Goal: Task Accomplishment & Management: Use online tool/utility

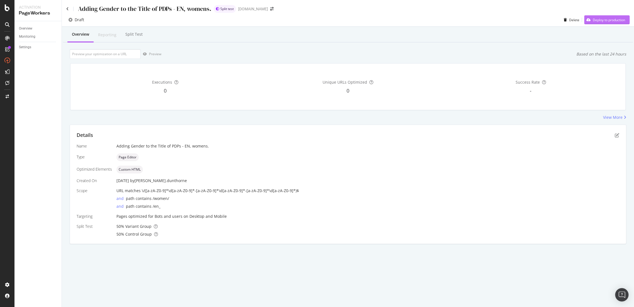
click at [606, 22] on div "Deploy to production" at bounding box center [604, 20] width 41 height 8
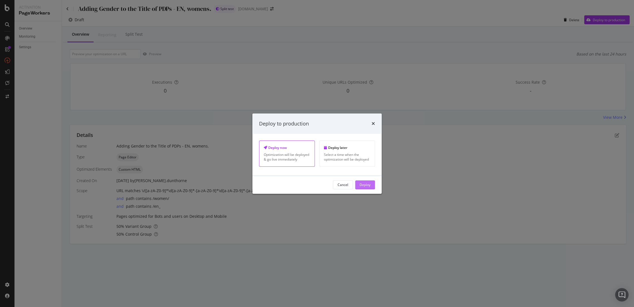
click at [367, 185] on div "Deploy" at bounding box center [365, 184] width 11 height 5
